Goal: Navigation & Orientation: Find specific page/section

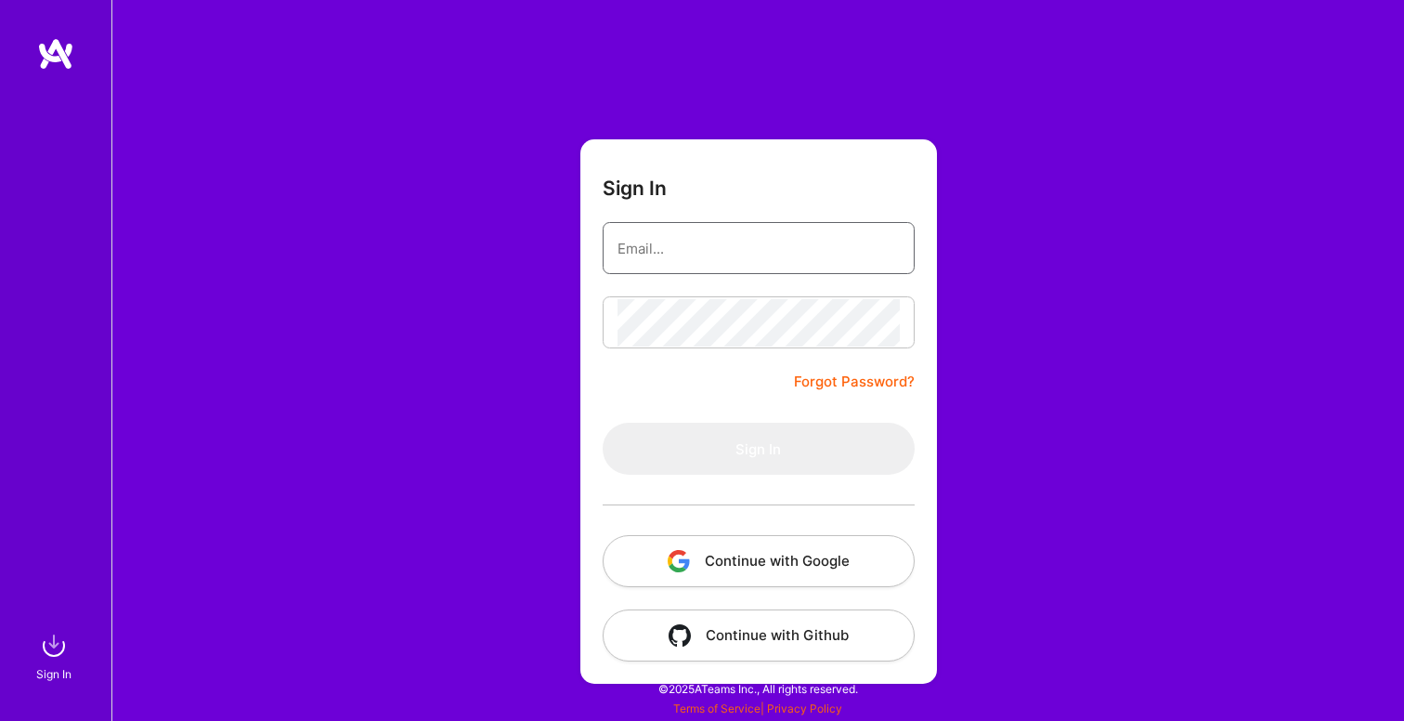
click at [810, 267] on input "email" at bounding box center [759, 248] width 282 height 47
type input "[EMAIL_ADDRESS][DOMAIN_NAME]"
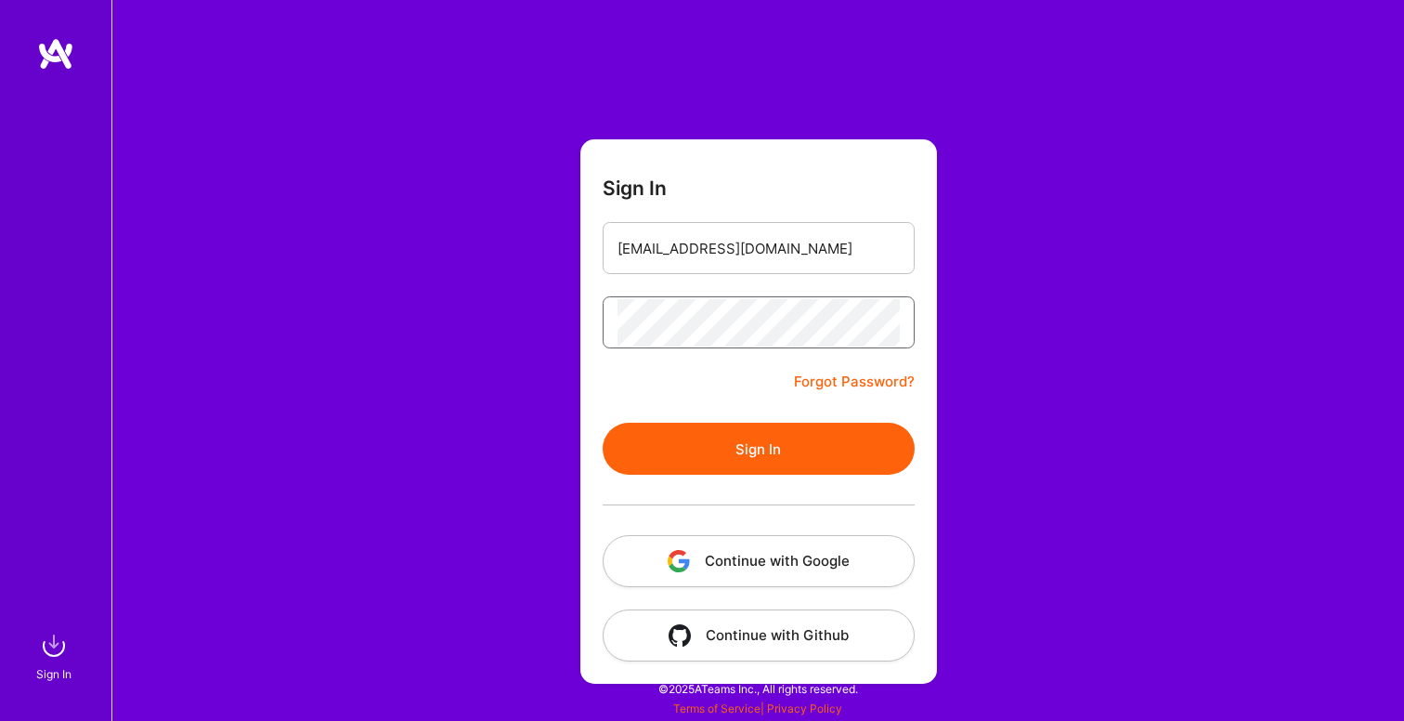
click at [603, 423] on button "Sign In" at bounding box center [759, 449] width 312 height 52
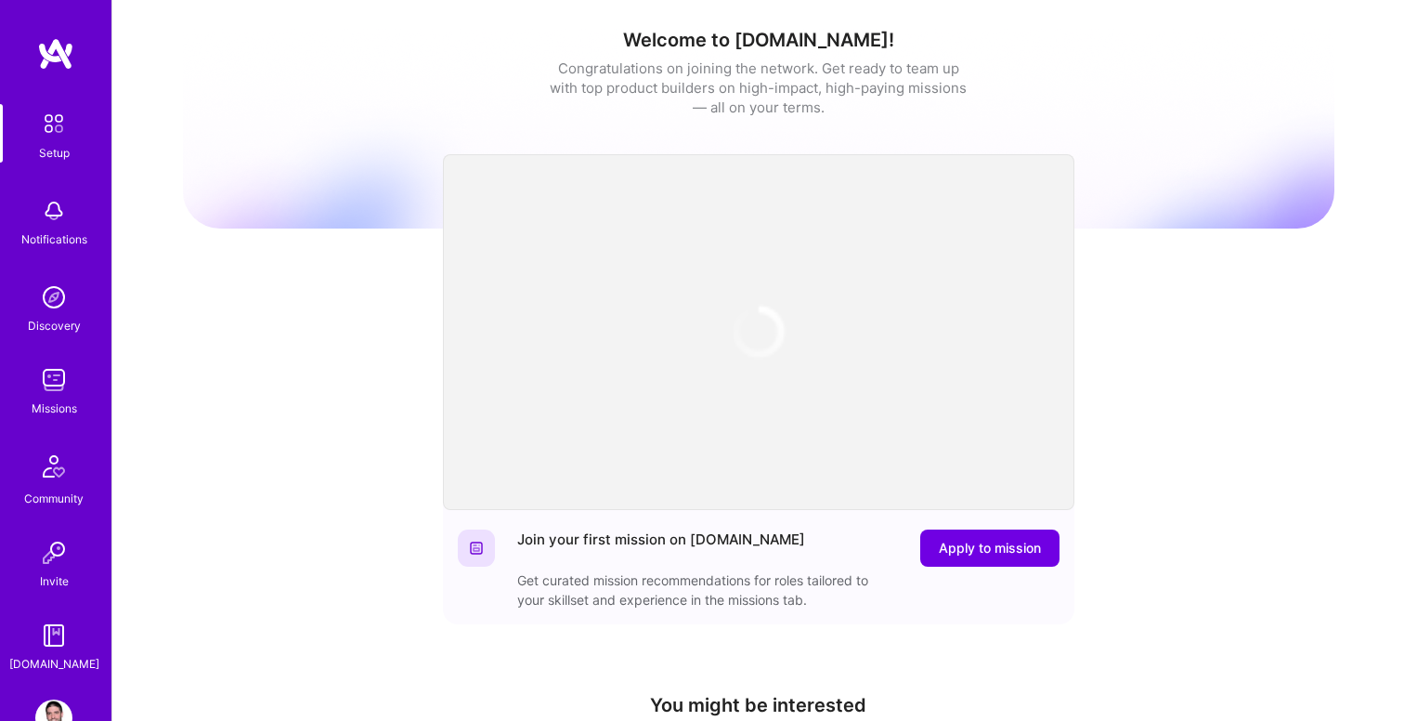
click at [50, 384] on img at bounding box center [53, 379] width 37 height 37
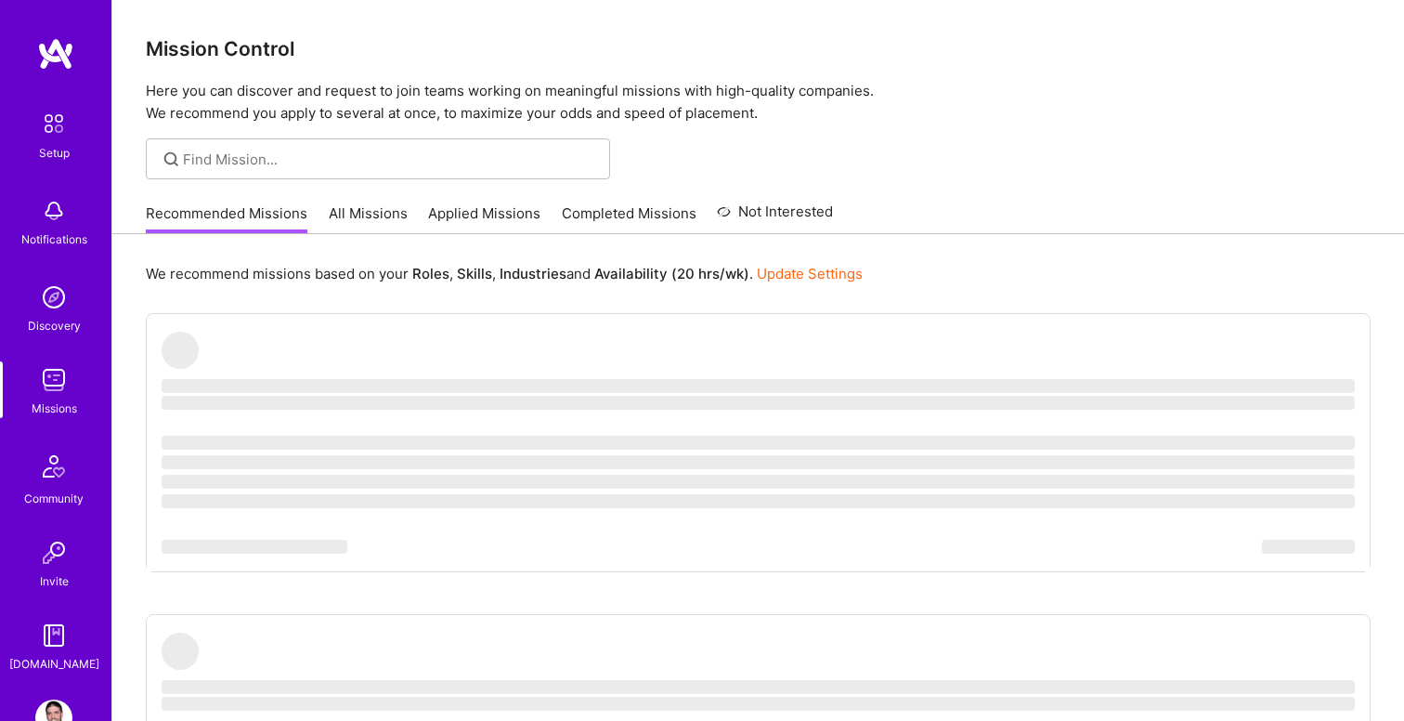
click at [374, 205] on link "All Missions" at bounding box center [368, 218] width 79 height 31
